Goal: Obtain resource: Download file/media

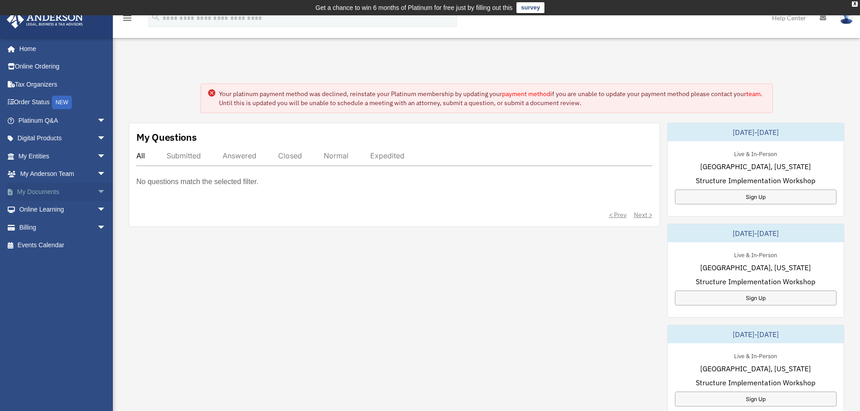
click at [68, 193] on link "My Documents arrow_drop_down" at bounding box center [62, 192] width 113 height 18
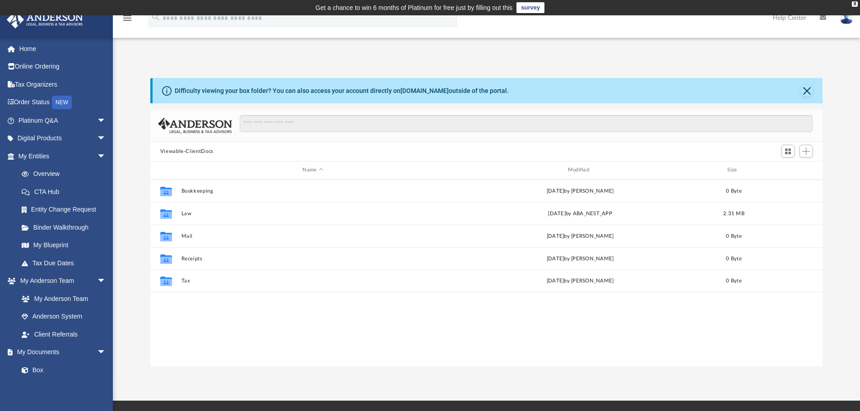
scroll to position [199, 665]
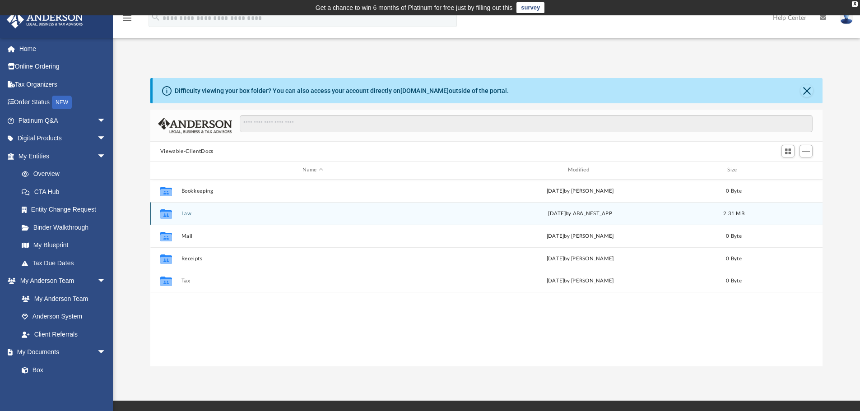
click at [332, 209] on div "Collaborated Folder Law [DATE] by ABA_NEST_APP 2.31 MB" at bounding box center [486, 213] width 672 height 23
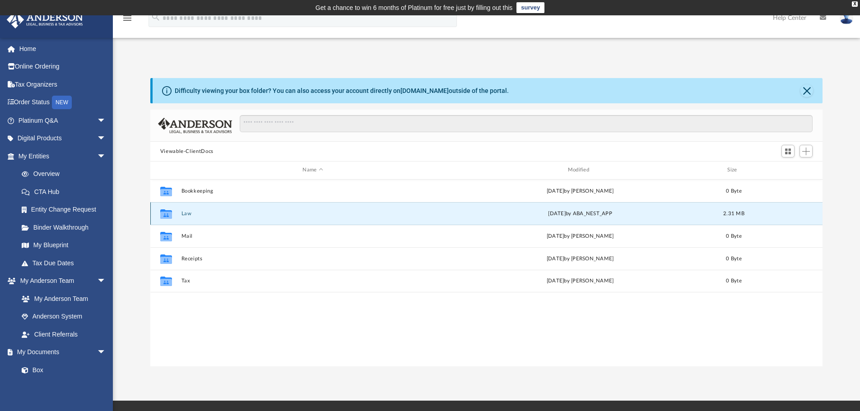
click at [184, 211] on button "Law" at bounding box center [312, 214] width 263 height 6
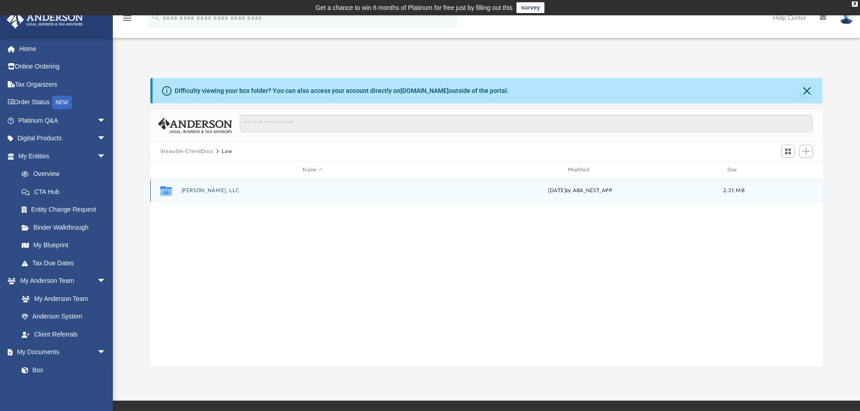
click at [229, 191] on button "[PERSON_NAME], LLC" at bounding box center [312, 191] width 263 height 6
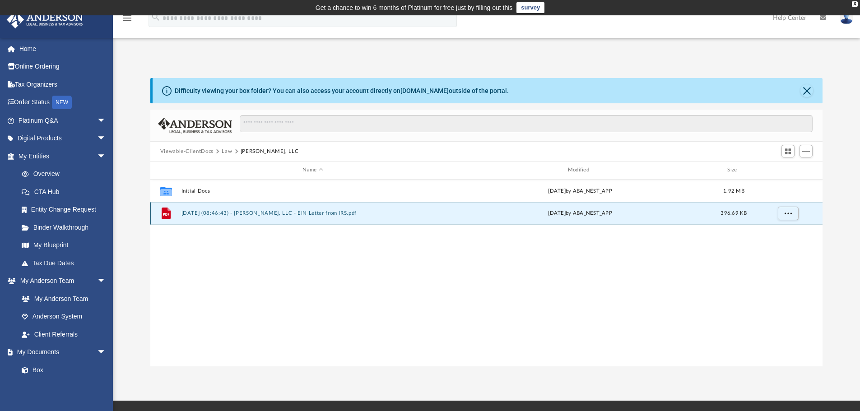
click at [329, 215] on button "[DATE] (08:46:43) - [PERSON_NAME], LLC - EIN Letter from IRS.pdf" at bounding box center [312, 213] width 263 height 6
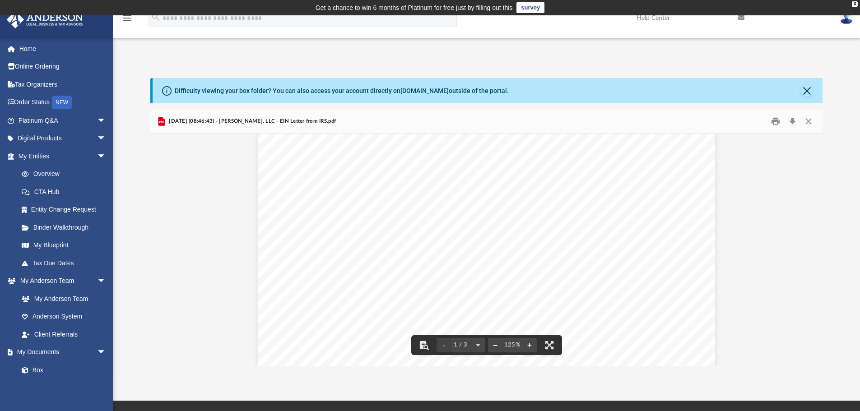
scroll to position [45, 0]
click at [794, 120] on button "Download" at bounding box center [792, 122] width 16 height 14
click at [807, 88] on button "Close" at bounding box center [806, 90] width 13 height 13
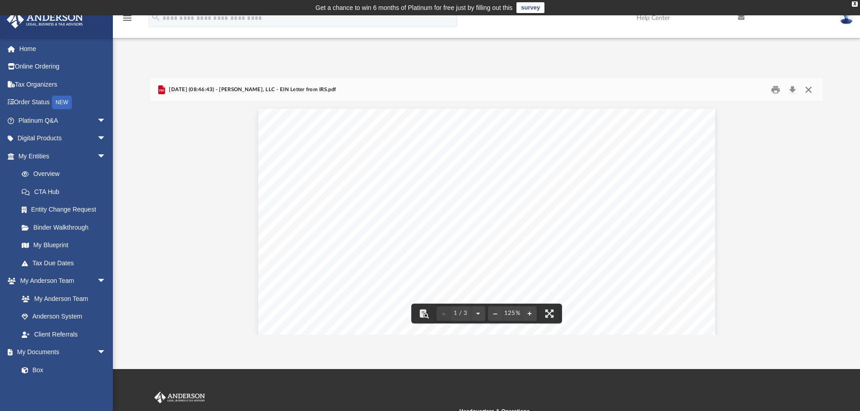
click at [811, 93] on button "Close" at bounding box center [808, 90] width 16 height 14
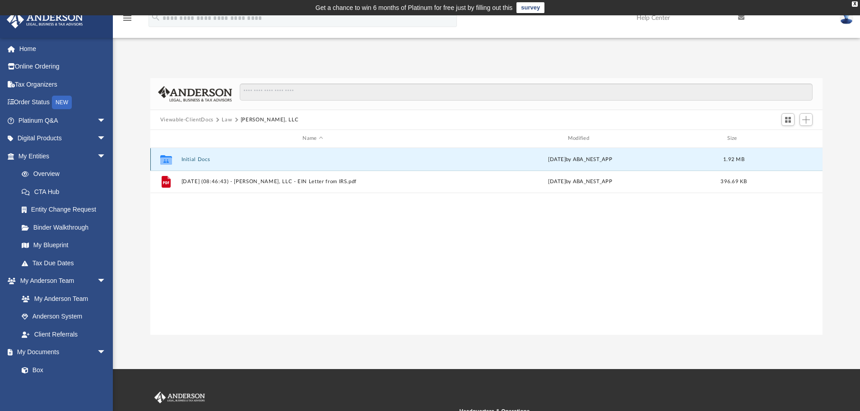
click at [205, 158] on button "Initial Docs" at bounding box center [312, 160] width 263 height 6
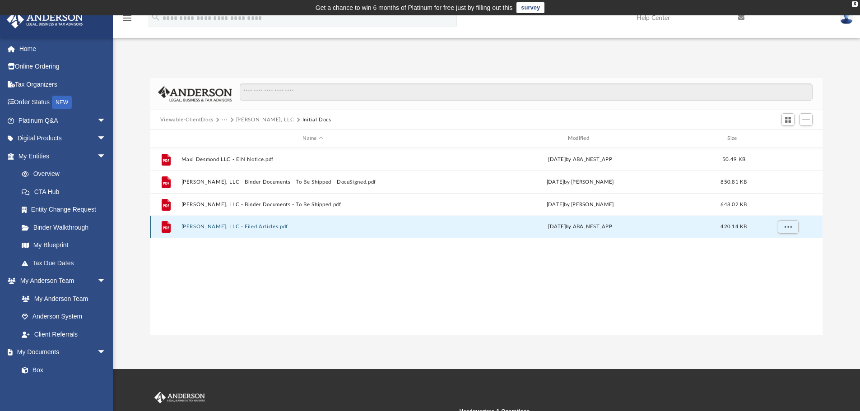
click at [255, 229] on button "[PERSON_NAME], LLC - Filed Articles.pdf" at bounding box center [312, 227] width 263 height 6
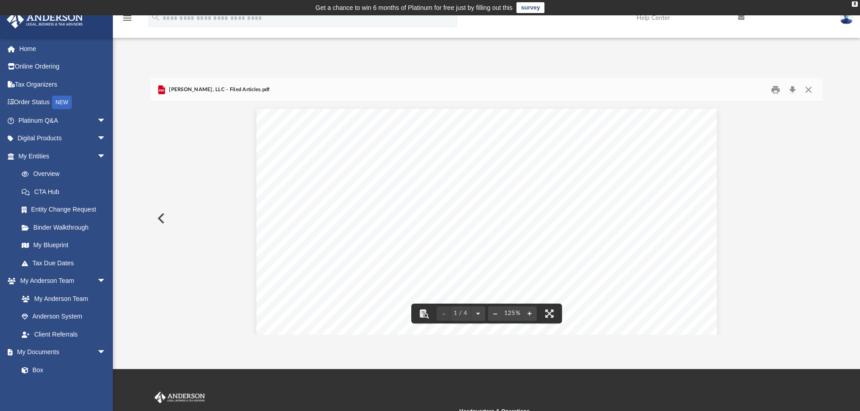
click at [396, 164] on span "[GEOGRAPHIC_DATA], WY 82002-0020" at bounding box center [452, 162] width 137 height 8
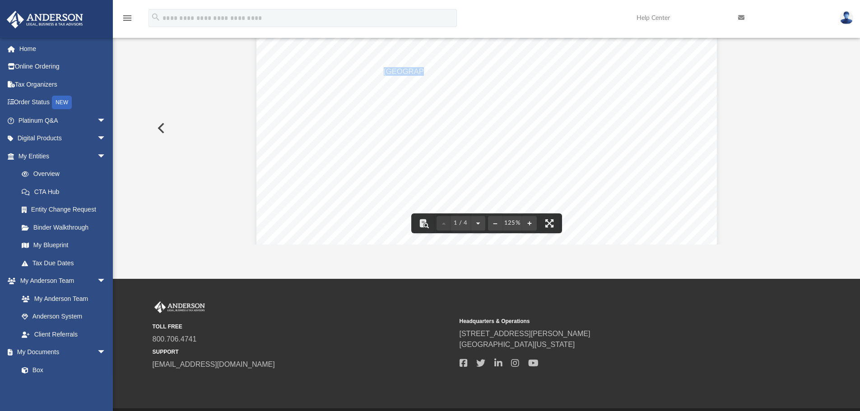
scroll to position [45, 0]
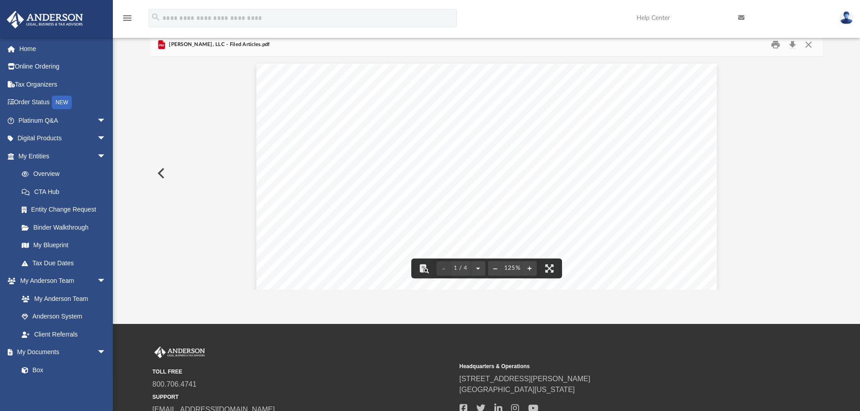
click at [318, 252] on span "[PERSON_NAME] REGISTERED AGENTS" at bounding box center [381, 249] width 145 height 8
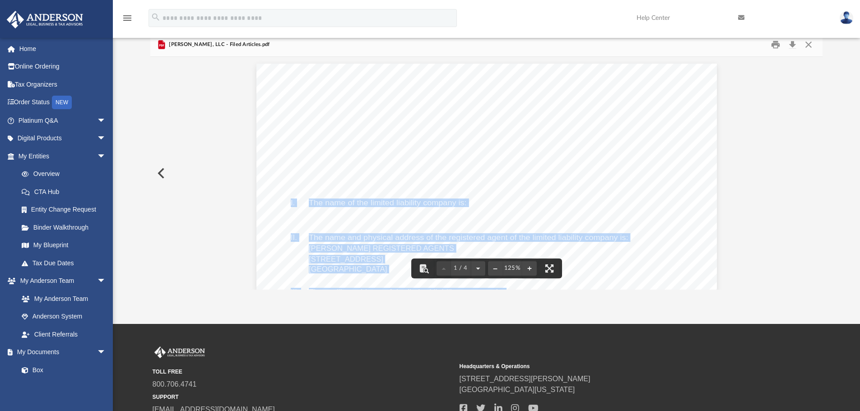
drag, startPoint x: 307, startPoint y: 248, endPoint x: 366, endPoint y: 264, distance: 60.2
click at [366, 264] on div "[US_STATE] Secretary of State [PERSON_NAME] [GEOGRAPHIC_DATA] 82002-0020 Ph. [P…" at bounding box center [486, 362] width 460 height 596
click at [366, 256] on span "[STREET_ADDRESS]" at bounding box center [346, 260] width 74 height 8
click at [366, 247] on span "[PERSON_NAME] REGISTERED AGENTS" at bounding box center [381, 249] width 145 height 8
click at [367, 235] on span "The name and physical address of the registered agent of the limited liability …" at bounding box center [469, 238] width 320 height 8
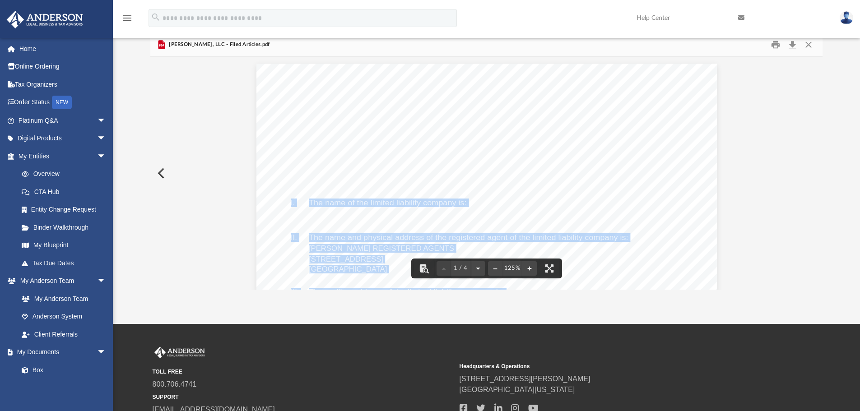
click at [400, 209] on div "[US_STATE] Secretary of State [PERSON_NAME] [GEOGRAPHIC_DATA] 82002-0020 Ph. [P…" at bounding box center [486, 362] width 460 height 596
click at [384, 181] on div "[US_STATE] Secretary of State [PERSON_NAME] [GEOGRAPHIC_DATA] 82002-0020 Ph. [P…" at bounding box center [486, 362] width 460 height 596
click at [547, 199] on div "[US_STATE] Secretary of State [PERSON_NAME] [GEOGRAPHIC_DATA] 82002-0020 Ph. [P…" at bounding box center [486, 362] width 460 height 596
click at [366, 239] on span "The name and physical address of the registered agent of the limited liability …" at bounding box center [469, 238] width 320 height 8
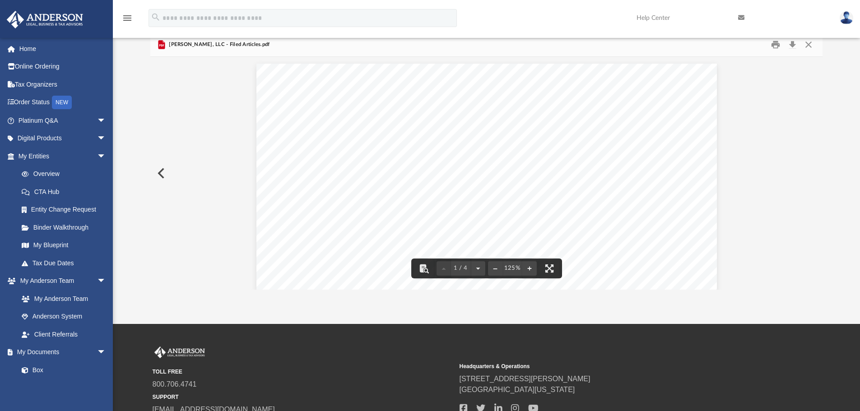
drag, startPoint x: 377, startPoint y: 268, endPoint x: 306, endPoint y: 260, distance: 72.2
click at [306, 260] on div "[US_STATE] Secretary of State [PERSON_NAME] [GEOGRAPHIC_DATA] 82002-0020 Ph. [P…" at bounding box center [486, 362] width 460 height 596
